Goal: Find specific page/section: Find specific page/section

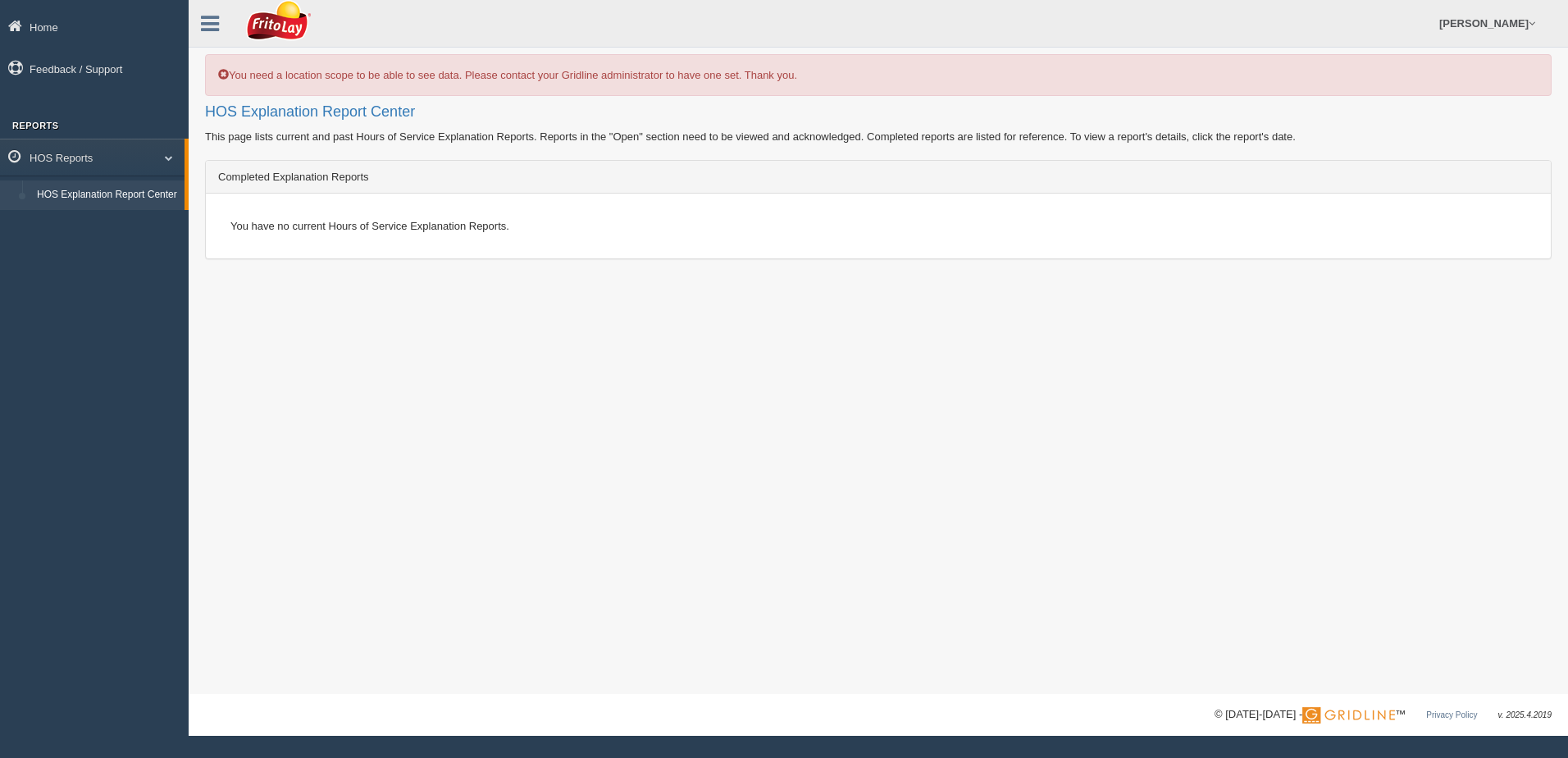
click at [75, 190] on link "HOS Explanation Report Center" at bounding box center [107, 195] width 155 height 30
click at [213, 22] on icon at bounding box center [209, 23] width 18 height 21
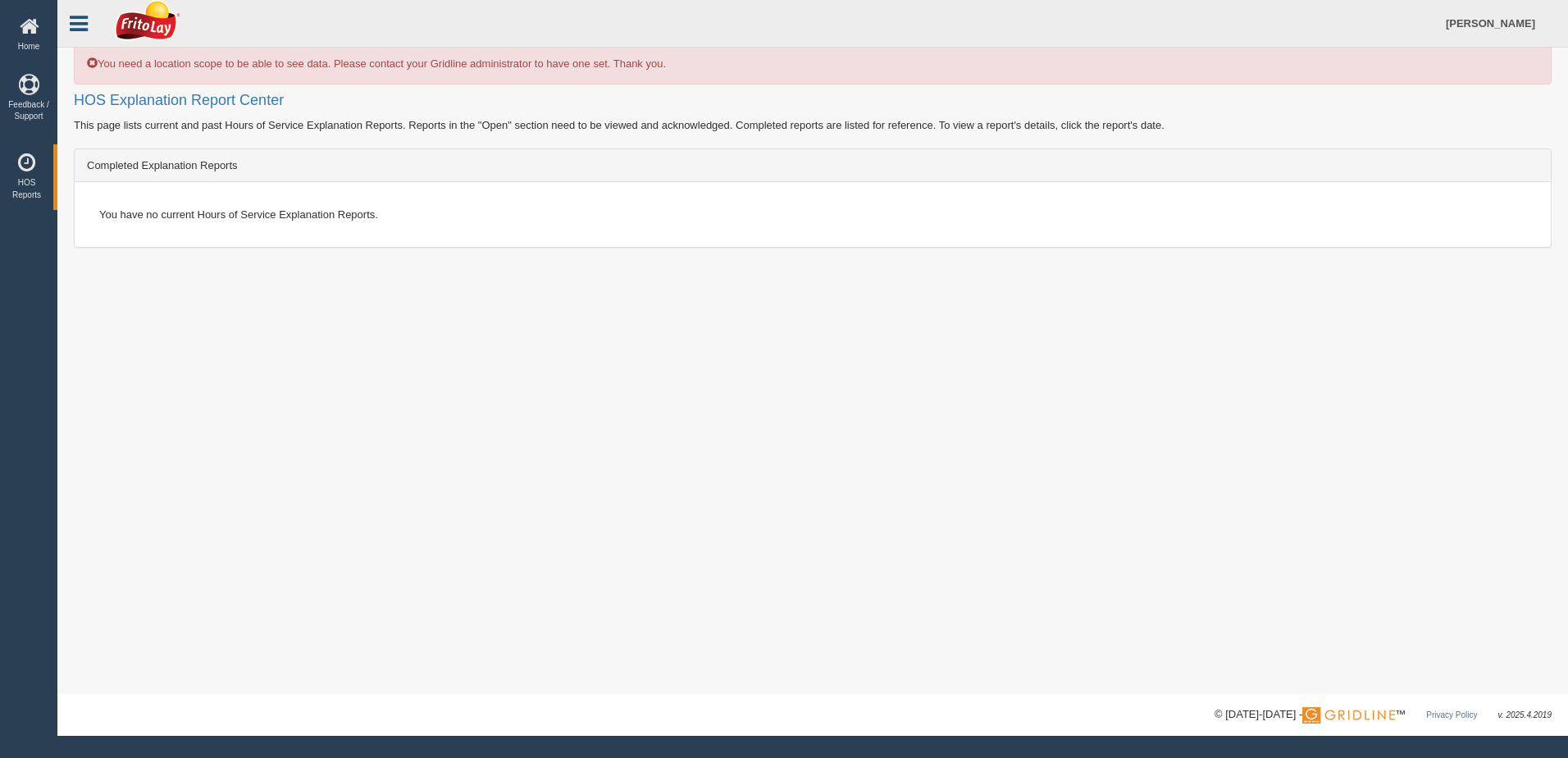
click at [88, 24] on link at bounding box center [79, 21] width 43 height 25
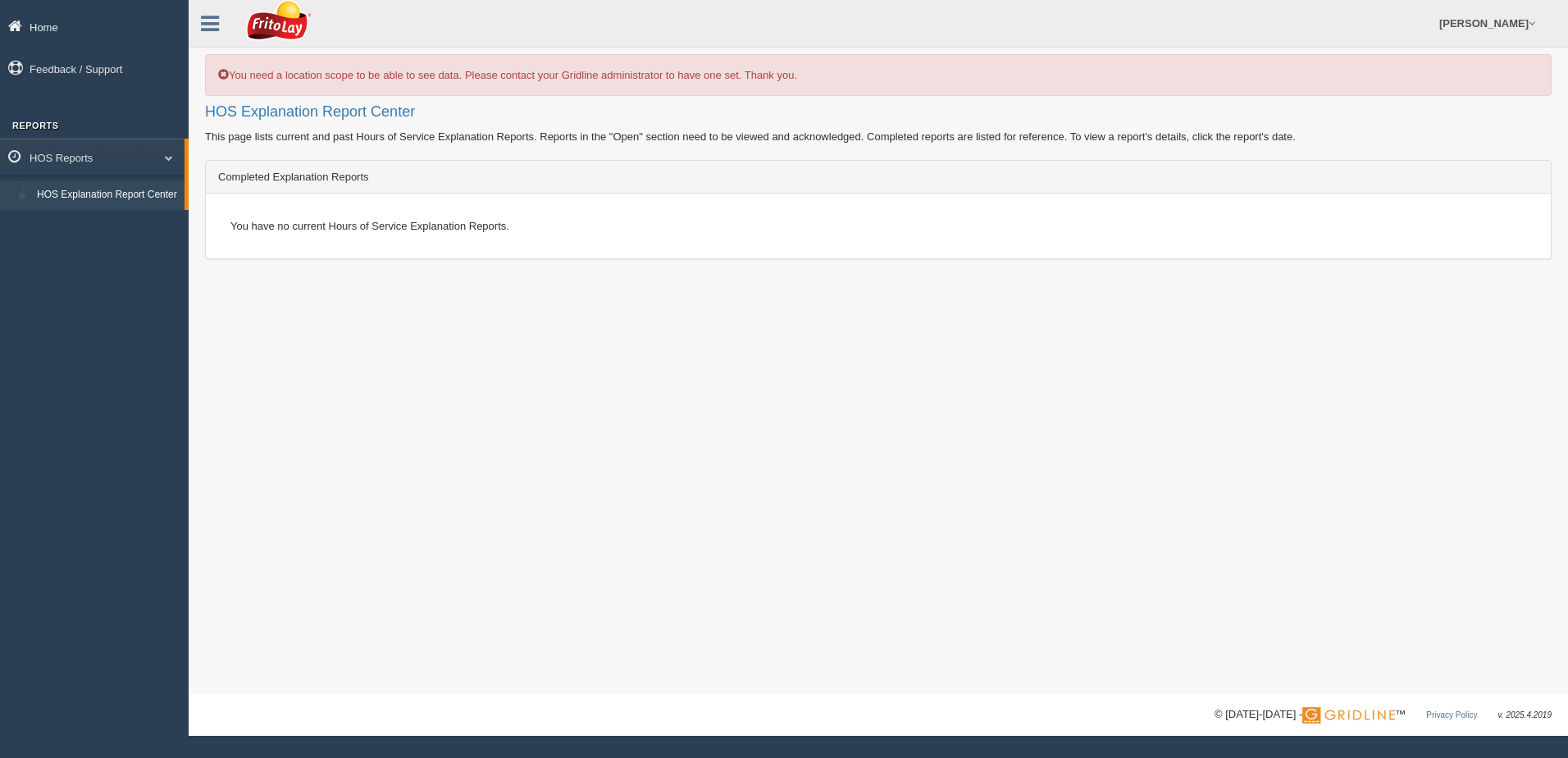
click at [58, 20] on link "Home" at bounding box center [94, 26] width 189 height 37
